Goal: Task Accomplishment & Management: Complete application form

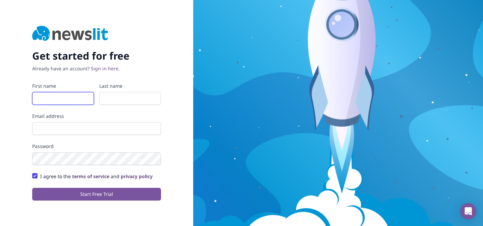
click at [71, 101] on input "First name" at bounding box center [63, 98] width 62 height 13
type input "Xingzhu"
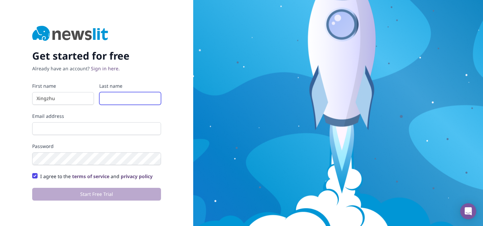
click at [117, 101] on input "Last name" at bounding box center [130, 98] width 62 height 13
type input "Su"
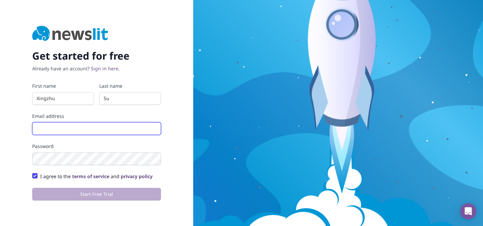
click at [105, 126] on input "Email address" at bounding box center [96, 128] width 129 height 13
type input "[EMAIL_ADDRESS][DOMAIN_NAME]"
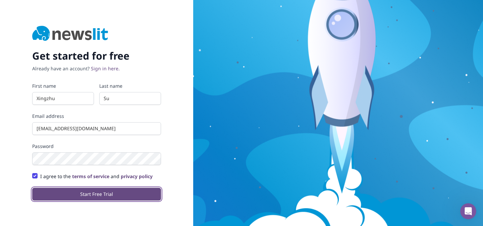
click at [88, 194] on button "Start Free Trial" at bounding box center [96, 194] width 129 height 13
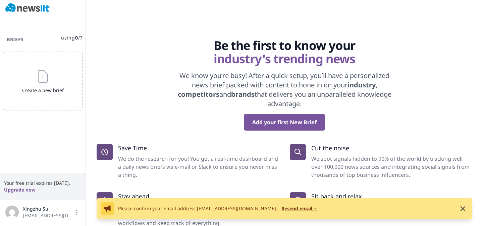
scroll to position [1, 0]
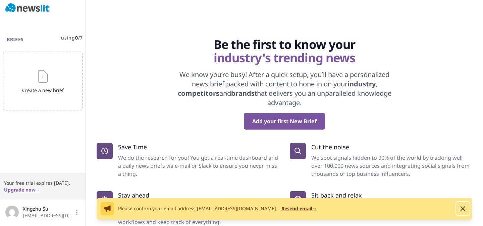
click at [463, 212] on icon "button" at bounding box center [462, 209] width 8 height 8
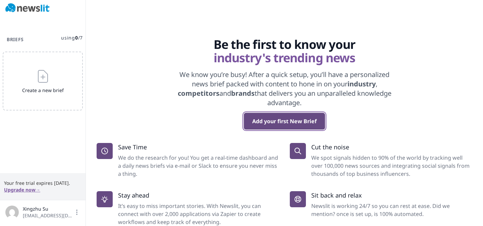
click at [253, 122] on button "Add your first New Brief" at bounding box center [284, 121] width 81 height 17
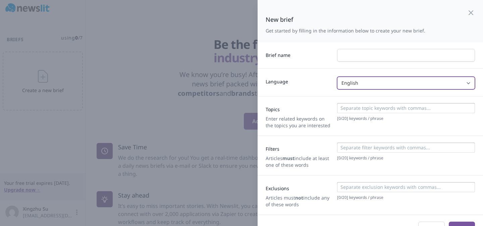
click at [360, 83] on select "English Spanish Italian German French Any" at bounding box center [406, 83] width 138 height 13
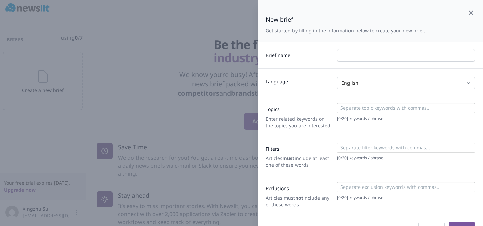
click at [470, 11] on icon "button" at bounding box center [470, 13] width 8 height 8
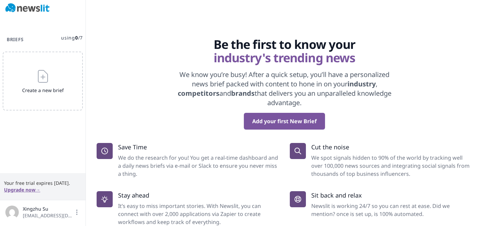
click at [30, 9] on img at bounding box center [27, 7] width 44 height 9
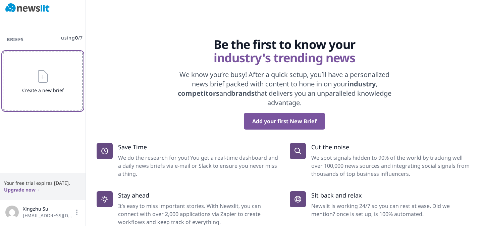
click at [44, 71] on icon "button" at bounding box center [42, 76] width 9 height 12
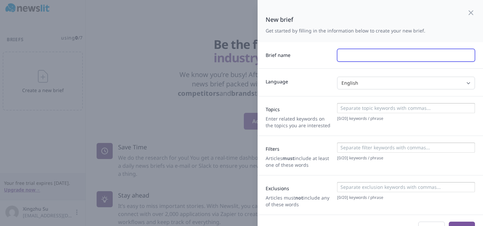
click at [363, 51] on input "text" at bounding box center [406, 55] width 138 height 13
type input "What"
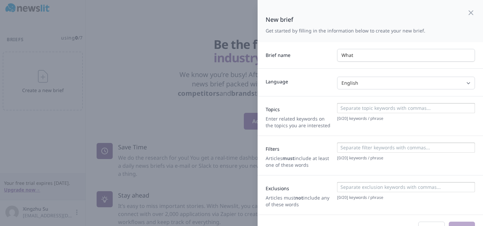
click at [356, 108] on input at bounding box center [405, 108] width 134 height 7
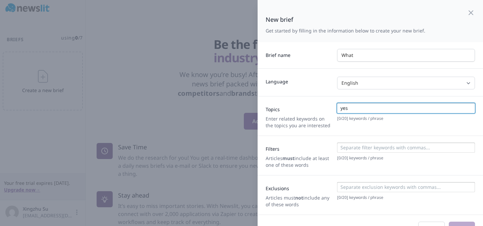
type input "yes"
click at [360, 145] on input at bounding box center [405, 147] width 134 height 7
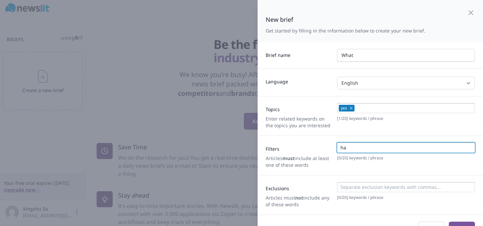
type input "ha"
click at [360, 188] on input at bounding box center [405, 187] width 134 height 7
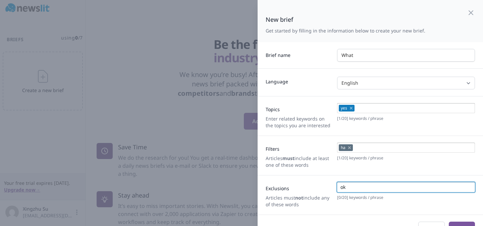
scroll to position [15, 0]
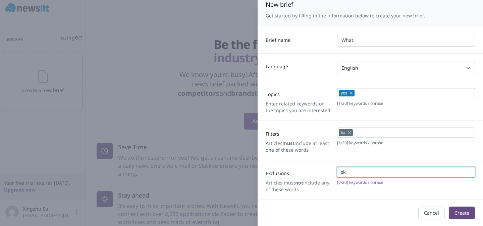
type input "ok"
click at [451, 214] on button "Create" at bounding box center [461, 213] width 26 height 13
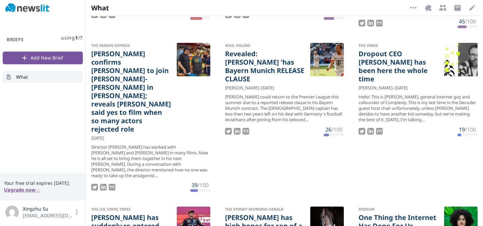
scroll to position [347, 0]
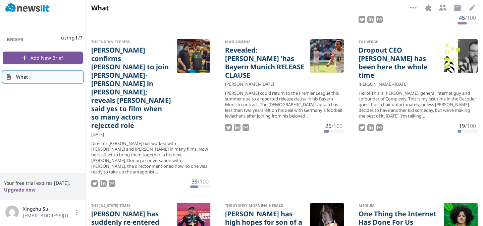
click at [56, 75] on link "What" at bounding box center [43, 77] width 80 height 12
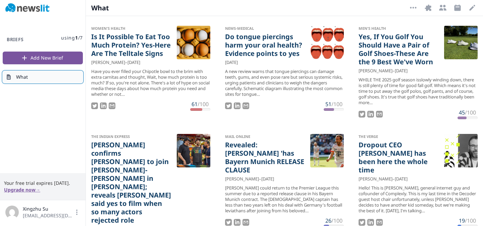
scroll to position [0, 0]
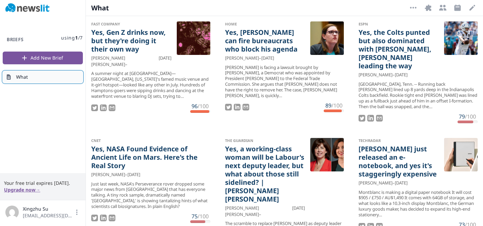
click at [38, 78] on link "What" at bounding box center [43, 77] width 80 height 12
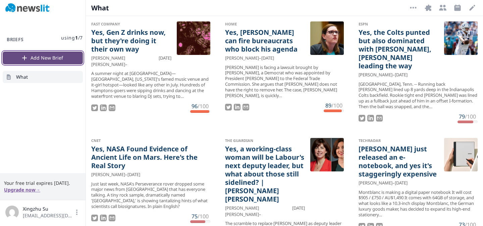
click at [49, 58] on button "Add New Brief" at bounding box center [43, 58] width 80 height 13
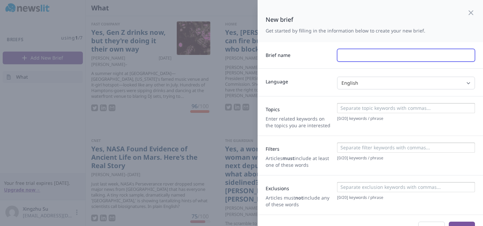
click at [385, 52] on input "text" at bounding box center [406, 55] width 138 height 13
click at [358, 106] on div "Topics Enter related keywords on the topics you are interested [ 0 / 20 ] keywo…" at bounding box center [369, 116] width 225 height 40
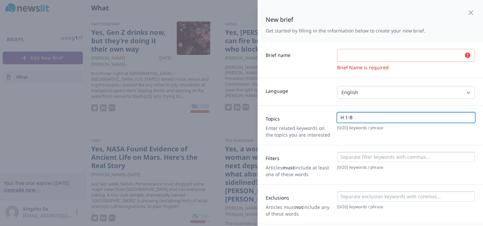
type input "H 1-B"
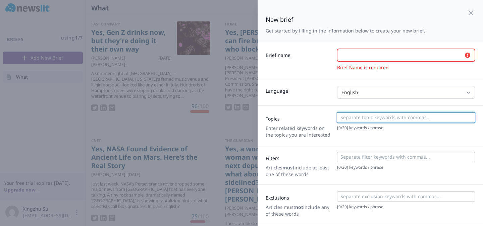
click at [361, 52] on input "text" at bounding box center [406, 55] width 138 height 13
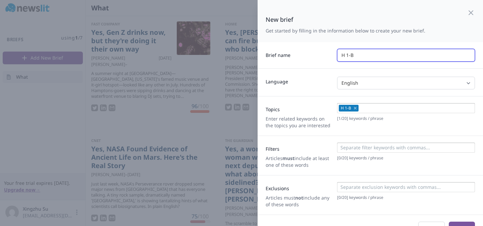
type input "H 1-B"
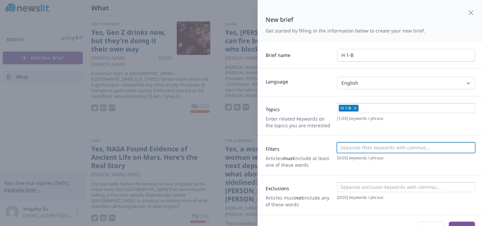
click at [360, 148] on input at bounding box center [405, 147] width 134 height 7
click at [422, 58] on input "H 1-B" at bounding box center [406, 55] width 138 height 13
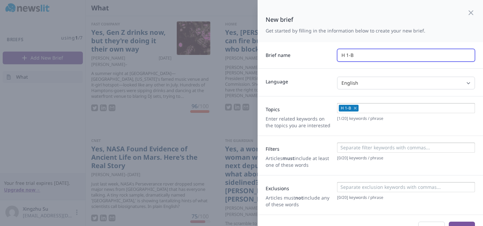
drag, startPoint x: 377, startPoint y: 59, endPoint x: 320, endPoint y: 50, distance: 57.7
click at [320, 50] on div "Brief name H 1-B" at bounding box center [369, 55] width 225 height 26
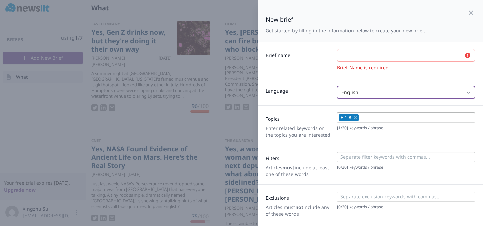
click at [384, 92] on select "English Spanish Italian German French Any" at bounding box center [406, 92] width 138 height 13
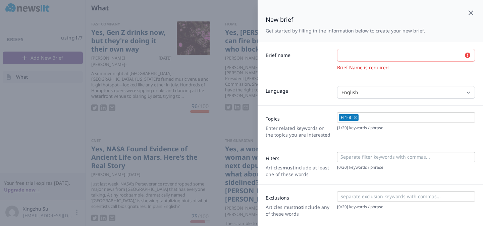
click at [472, 13] on icon "button" at bounding box center [470, 13] width 8 height 8
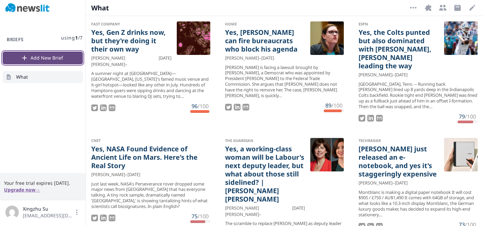
click at [64, 56] on button "Add New Brief" at bounding box center [43, 58] width 80 height 13
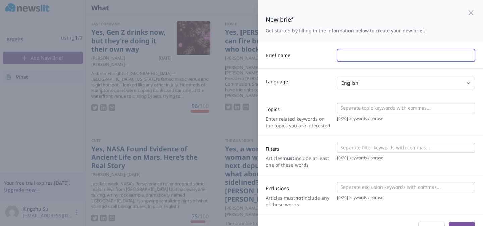
click at [355, 59] on input "text" at bounding box center [406, 55] width 138 height 13
click at [469, 13] on icon "button" at bounding box center [470, 13] width 8 height 8
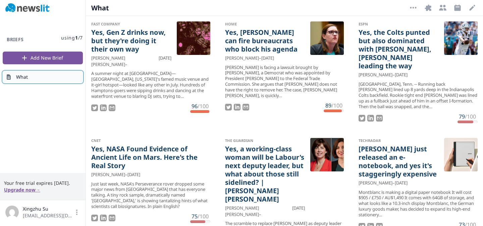
click at [36, 79] on link "What" at bounding box center [43, 77] width 80 height 12
click at [445, 8] on icon "button" at bounding box center [442, 8] width 7 height 6
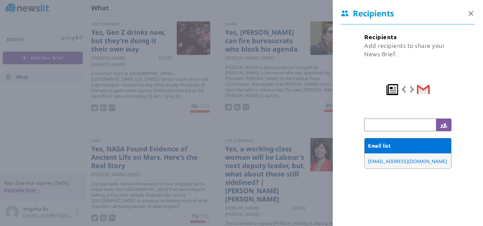
click at [468, 15] on icon "button" at bounding box center [470, 13] width 4 height 4
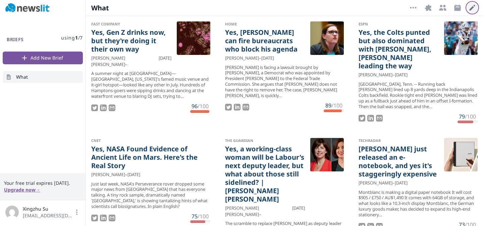
click at [470, 9] on icon "button" at bounding box center [472, 8] width 6 height 6
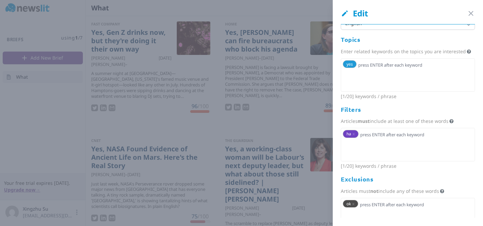
scroll to position [61, 0]
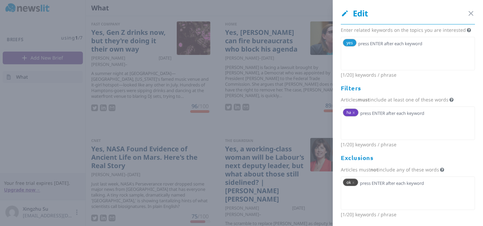
click at [354, 113] on span "x" at bounding box center [353, 113] width 2 height 6
click at [354, 182] on span "ok x" at bounding box center [349, 183] width 15 height 8
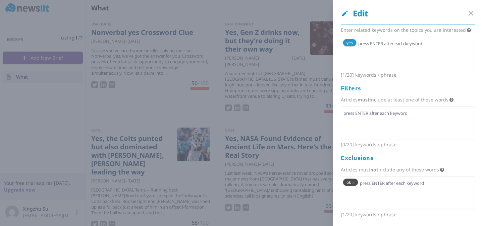
click at [353, 186] on span "ok x" at bounding box center [349, 183] width 15 height 8
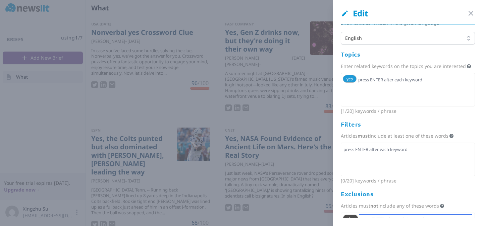
scroll to position [0, 0]
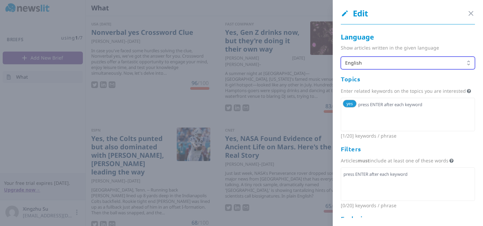
click at [366, 60] on span "English" at bounding box center [403, 63] width 116 height 7
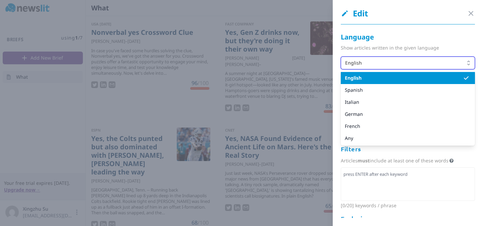
click at [367, 64] on span "English" at bounding box center [403, 63] width 116 height 7
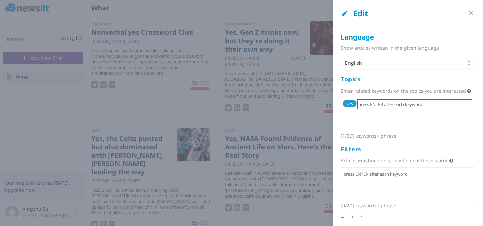
click at [368, 103] on input "text" at bounding box center [414, 104] width 114 height 9
click at [353, 105] on span "yes" at bounding box center [349, 104] width 14 height 8
click at [352, 105] on span "yes" at bounding box center [349, 104] width 6 height 6
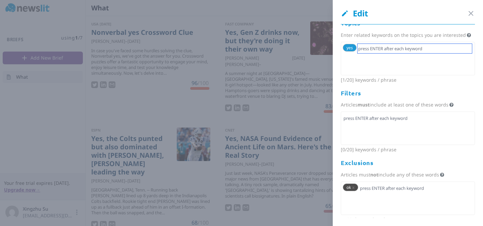
scroll to position [61, 0]
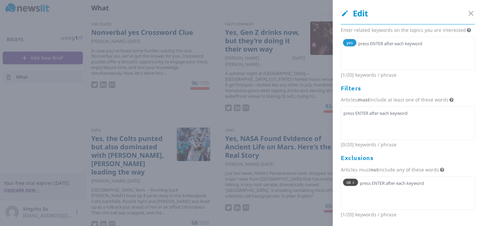
click at [354, 182] on span "x" at bounding box center [353, 183] width 2 height 6
click at [354, 182] on input "text" at bounding box center [406, 183] width 129 height 9
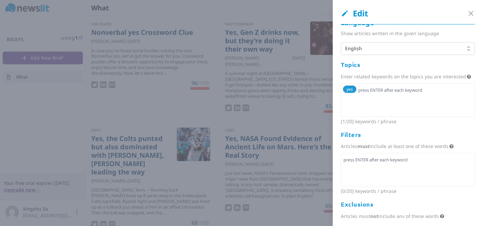
scroll to position [1, 0]
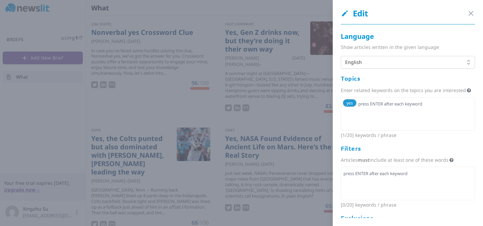
click at [353, 102] on span "yes" at bounding box center [349, 103] width 14 height 8
click at [347, 104] on span "yes" at bounding box center [349, 103] width 6 height 6
click at [419, 104] on input "text" at bounding box center [414, 103] width 114 height 9
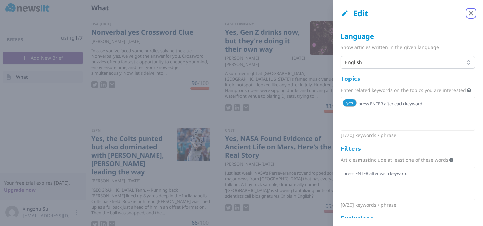
click at [471, 16] on icon "button" at bounding box center [470, 13] width 8 height 8
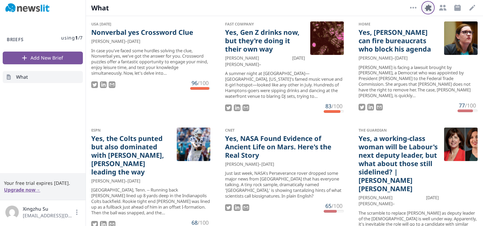
click at [425, 8] on icon "button" at bounding box center [427, 7] width 6 height 6
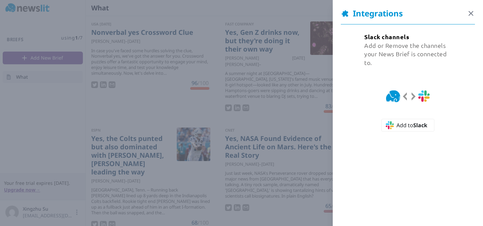
click at [468, 12] on icon "button" at bounding box center [470, 13] width 8 height 8
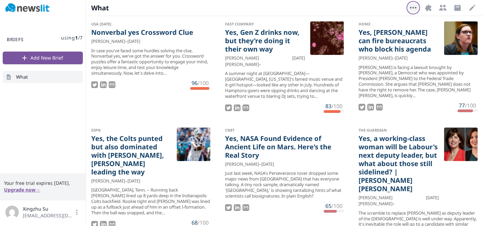
click at [414, 8] on icon "button" at bounding box center [413, 8] width 8 height 8
click at [402, 20] on button "Delete Brief" at bounding box center [392, 23] width 54 height 12
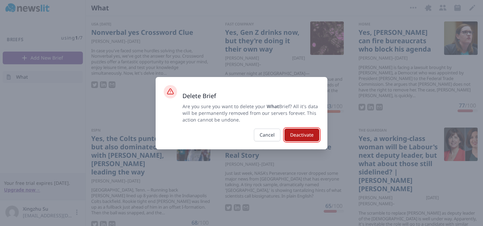
click at [302, 134] on button "Deactivate" at bounding box center [301, 135] width 35 height 13
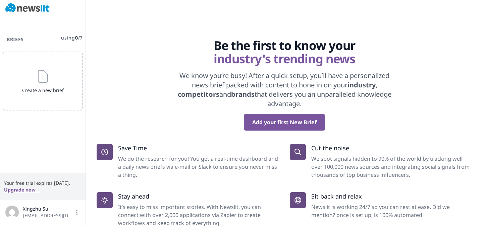
scroll to position [1, 0]
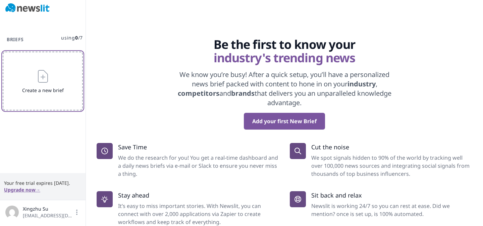
click at [48, 80] on icon "button" at bounding box center [43, 76] width 16 height 16
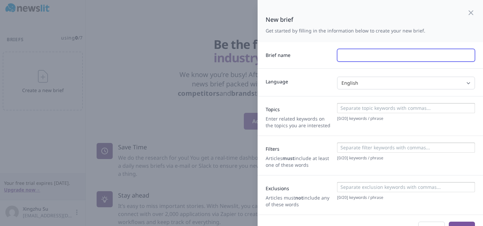
click at [372, 57] on input "text" at bounding box center [406, 55] width 138 height 13
type input "U"
type input "Food"
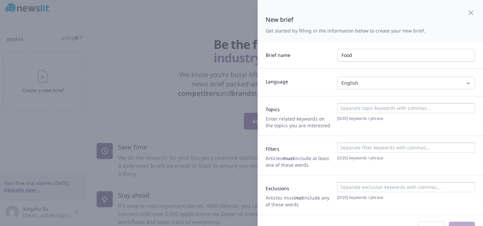
click at [385, 106] on input at bounding box center [405, 108] width 134 height 7
drag, startPoint x: 379, startPoint y: 55, endPoint x: 315, endPoint y: 57, distance: 63.7
click at [315, 57] on div "Brief name Food" at bounding box center [369, 55] width 225 height 26
type input "Talyer"
click at [343, 103] on div "Topics Enter related keywords on the topics you are interested [ 0 / 20 ] keywo…" at bounding box center [369, 116] width 225 height 40
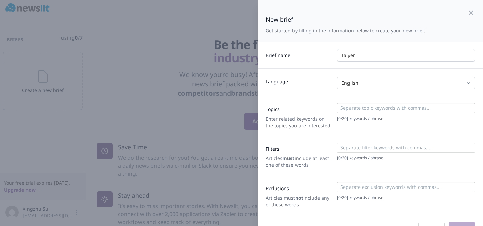
click at [343, 105] on input at bounding box center [405, 108] width 134 height 7
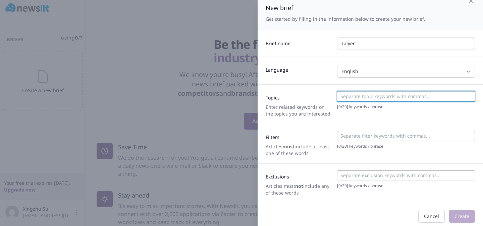
scroll to position [12, 0]
type input "Engage"
click at [360, 125] on div "Filters Articles must include at least one of these words [ 0 / 20 ] keywords /…" at bounding box center [369, 143] width 225 height 40
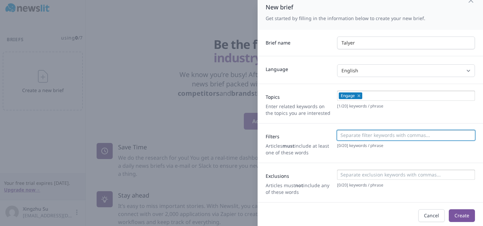
click at [358, 135] on input at bounding box center [405, 135] width 134 height 7
click at [423, 181] on div "[ 0 / 20 ] keywords / phrase" at bounding box center [406, 183] width 138 height 26
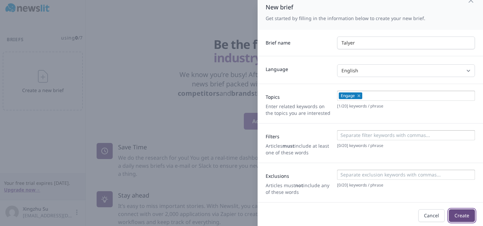
click at [466, 217] on button "Create" at bounding box center [461, 215] width 26 height 13
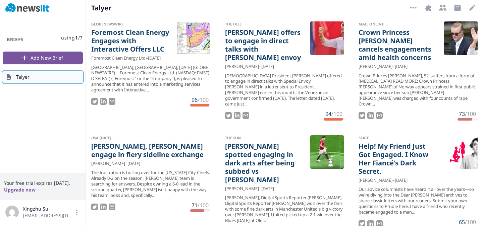
click at [27, 74] on span "Talyer" at bounding box center [22, 77] width 13 height 7
click at [475, 8] on icon "button" at bounding box center [472, 8] width 8 height 8
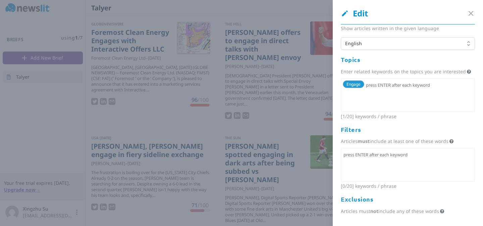
scroll to position [20, 0]
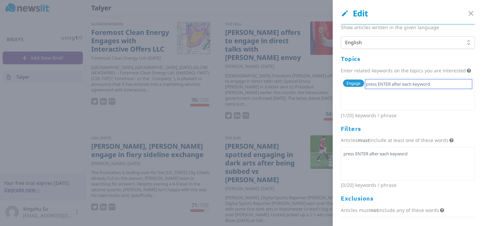
click at [391, 87] on input "text" at bounding box center [418, 83] width 107 height 9
click at [469, 13] on icon "button" at bounding box center [470, 13] width 4 height 4
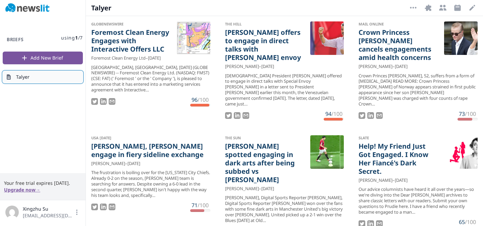
click at [56, 80] on link "Talyer" at bounding box center [43, 77] width 80 height 12
click at [412, 12] on button "More Options" at bounding box center [412, 7] width 11 height 11
click at [392, 24] on button "Delete Brief" at bounding box center [392, 23] width 54 height 12
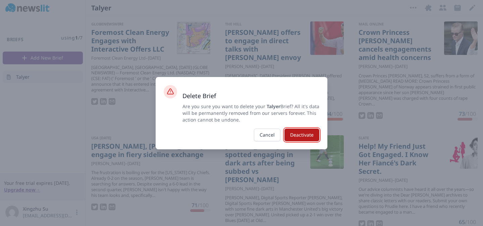
click at [312, 137] on button "Deactivate" at bounding box center [301, 135] width 35 height 13
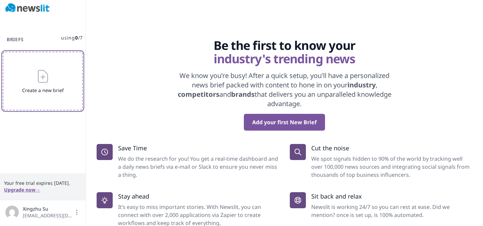
click at [68, 74] on button "Create a new brief" at bounding box center [43, 81] width 80 height 59
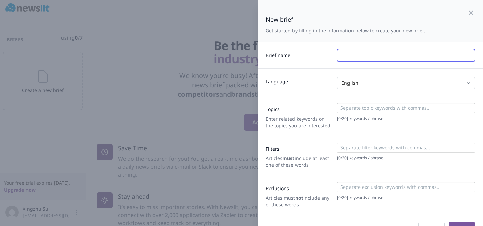
click at [372, 57] on input "text" at bounding box center [406, 55] width 138 height 13
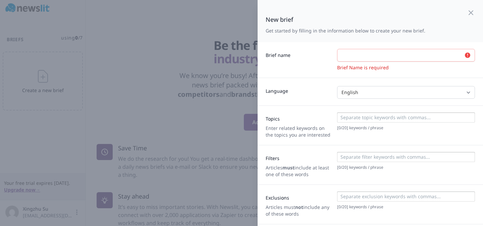
click at [151, 42] on div at bounding box center [241, 113] width 483 height 226
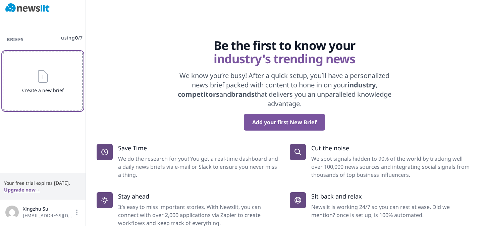
click at [54, 86] on button "Create a new brief" at bounding box center [43, 81] width 80 height 59
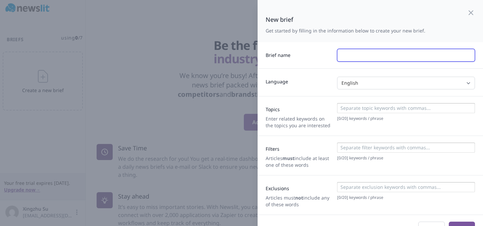
click at [341, 52] on input "text" at bounding box center [406, 55] width 138 height 13
click at [353, 57] on input "ha" at bounding box center [406, 55] width 138 height 13
type input "h"
type input "[PERSON_NAME]"
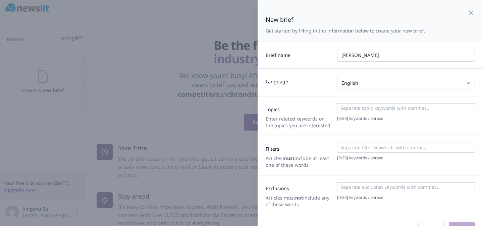
click at [363, 107] on input at bounding box center [405, 108] width 134 height 7
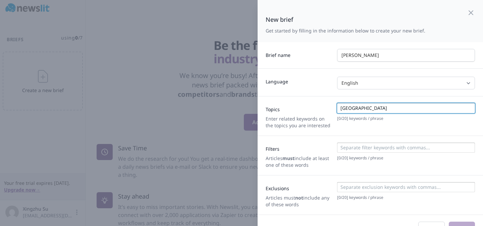
type input "[GEOGRAPHIC_DATA]"
type input "[PERSON_NAME]"
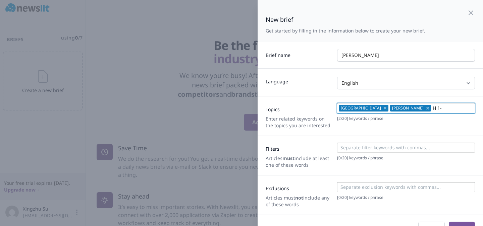
type input "H 1-B"
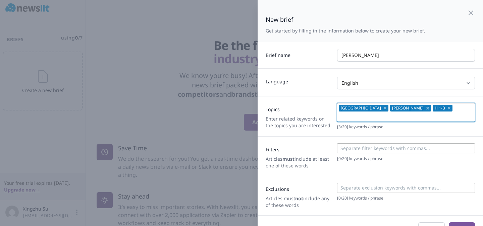
scroll to position [15, 0]
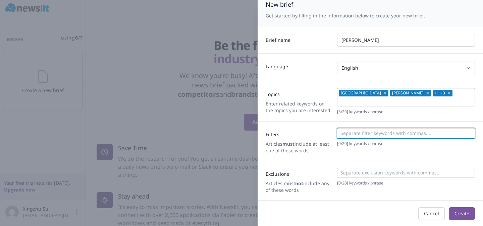
click at [348, 131] on input at bounding box center [405, 133] width 134 height 7
type input "[PERSON_NAME]"
type input "President"
type input "Sign"
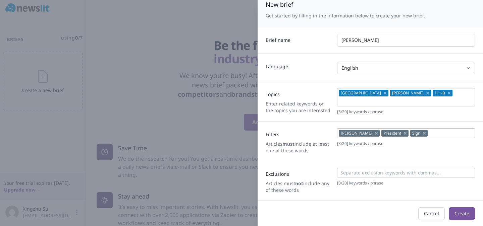
click at [360, 168] on div at bounding box center [406, 173] width 138 height 10
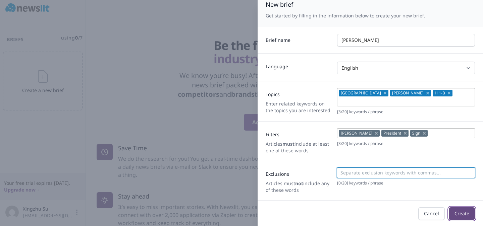
click at [463, 210] on button "Create" at bounding box center [461, 213] width 26 height 13
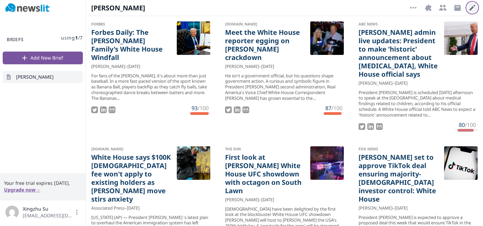
click at [471, 9] on icon "button" at bounding box center [472, 8] width 6 height 6
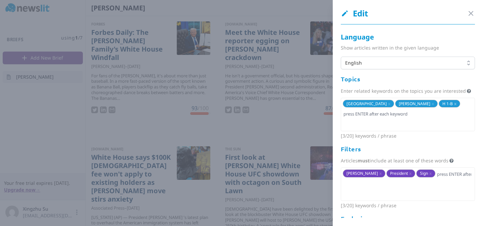
click at [454, 103] on span "x" at bounding box center [455, 104] width 2 height 6
type input "H-1 B"
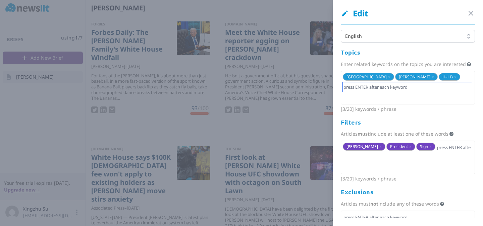
scroll to position [29, 0]
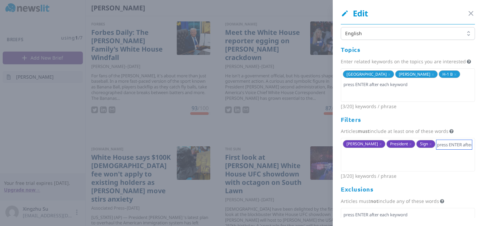
click at [436, 146] on input "text" at bounding box center [454, 144] width 36 height 9
type input "H-1 B"
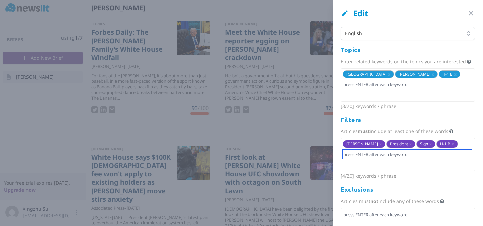
scroll to position [61, 0]
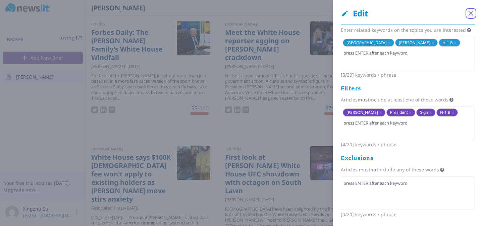
click at [472, 13] on icon "button" at bounding box center [470, 13] width 8 height 8
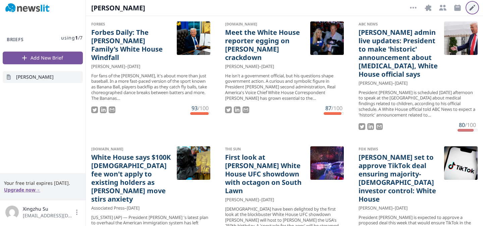
click at [475, 9] on icon "button" at bounding box center [472, 8] width 8 height 8
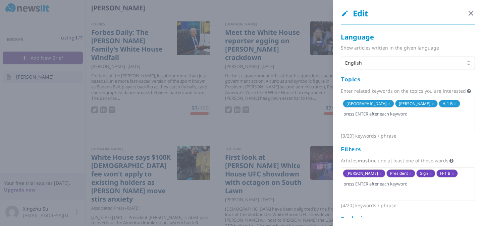
click at [471, 10] on icon "button" at bounding box center [470, 13] width 8 height 8
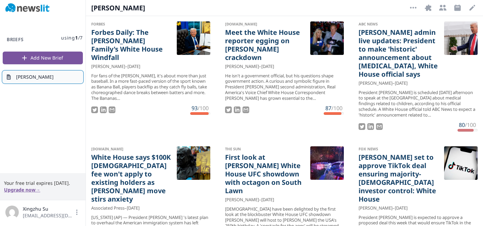
click at [53, 74] on link "[PERSON_NAME]" at bounding box center [43, 77] width 80 height 12
